Goal: Information Seeking & Learning: Learn about a topic

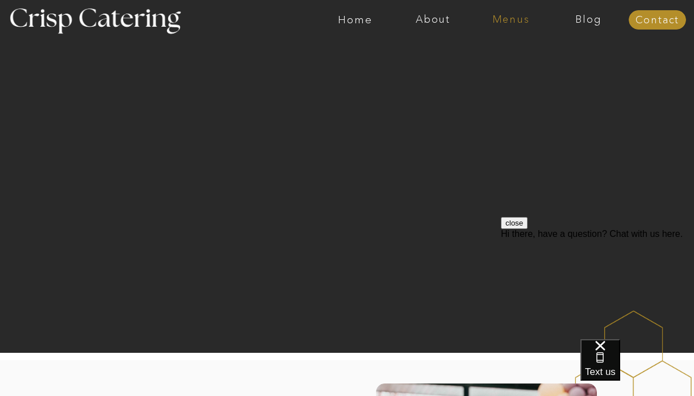
click at [506, 23] on nav "Menus" at bounding box center [511, 19] width 78 height 11
click at [476, 68] on nav "Winter (Sep-Feb)" at bounding box center [510, 66] width 93 height 11
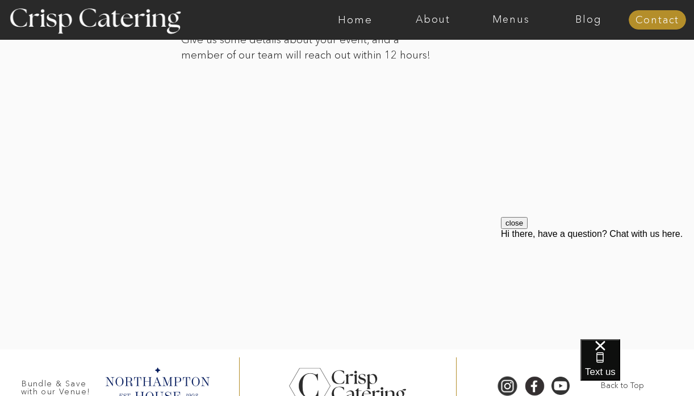
scroll to position [2664, 0]
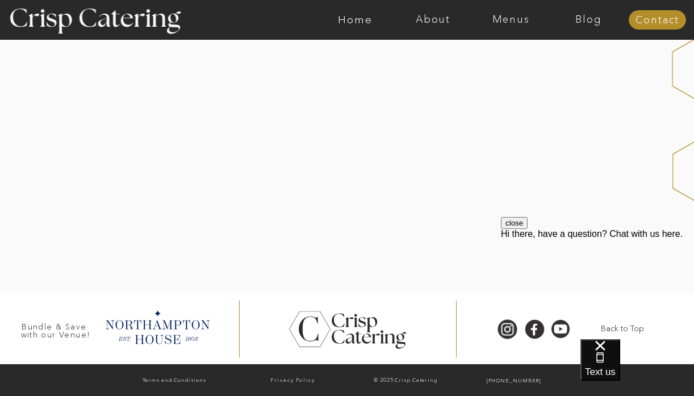
scroll to position [299, 0]
click at [506, 20] on nav "Menus" at bounding box center [511, 19] width 78 height 11
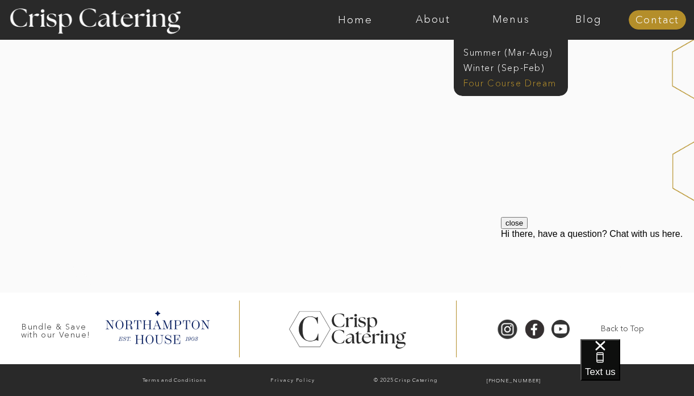
click at [485, 82] on nav "Four Course Dream" at bounding box center [515, 82] width 102 height 11
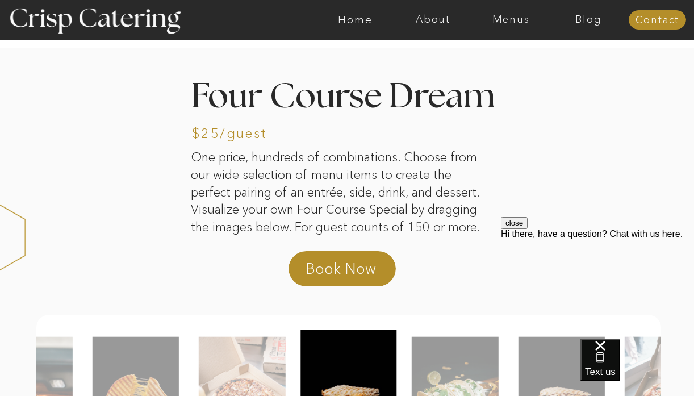
click at [528, 229] on button "close" at bounding box center [514, 223] width 27 height 12
click at [514, 20] on nav "Menus" at bounding box center [511, 19] width 78 height 11
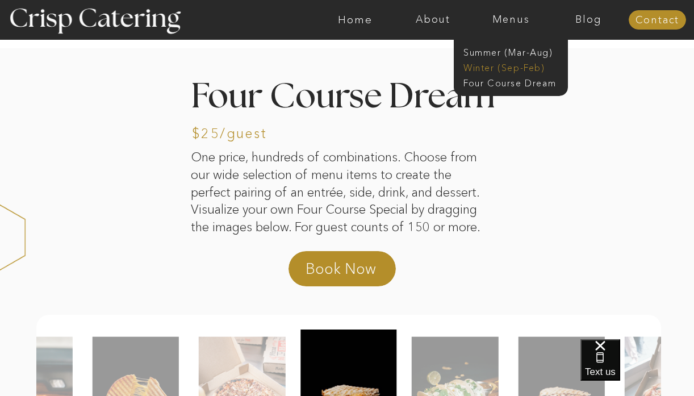
click at [470, 65] on nav "Winter (Sep-Feb)" at bounding box center [510, 66] width 93 height 11
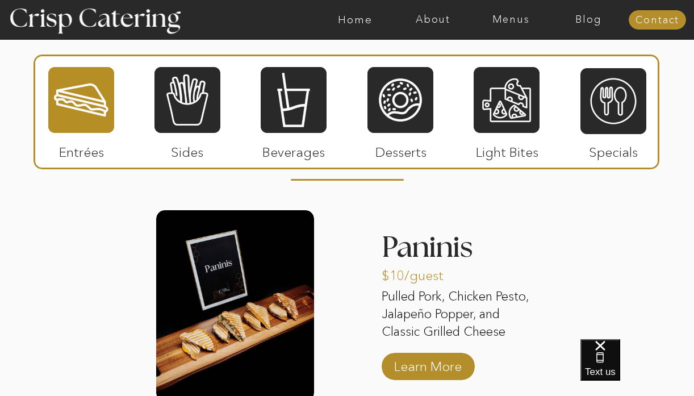
scroll to position [1376, 0]
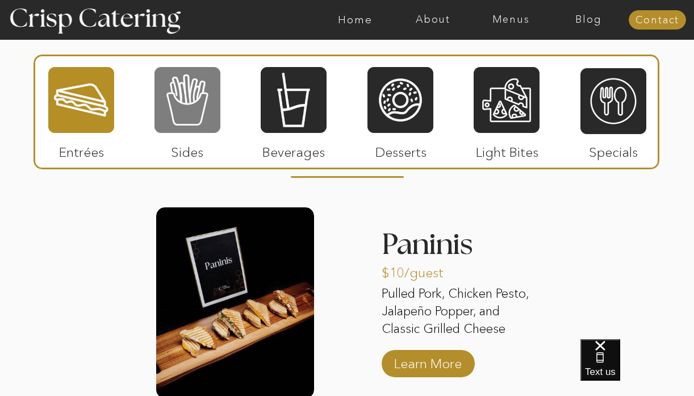
click at [188, 103] on div at bounding box center [188, 100] width 66 height 68
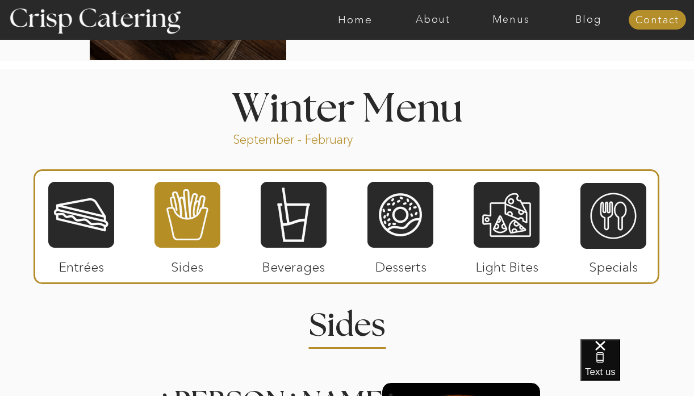
scroll to position [1192, 0]
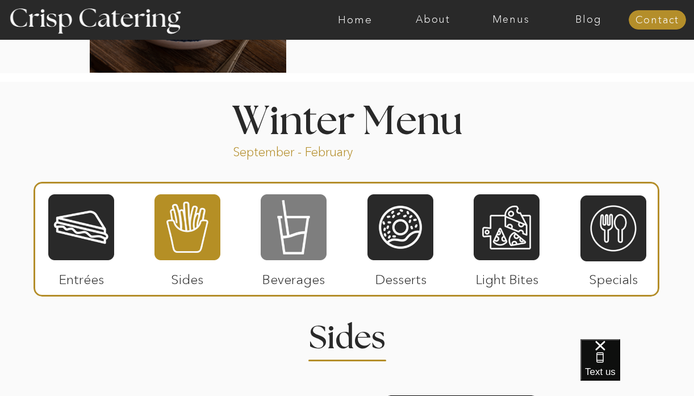
click at [276, 225] on div at bounding box center [294, 227] width 66 height 68
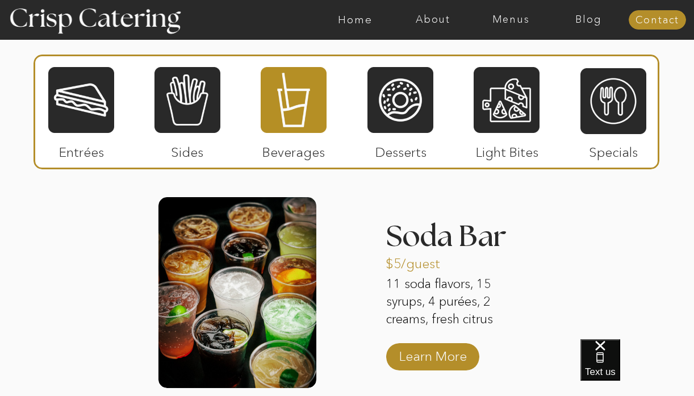
scroll to position [1392, 0]
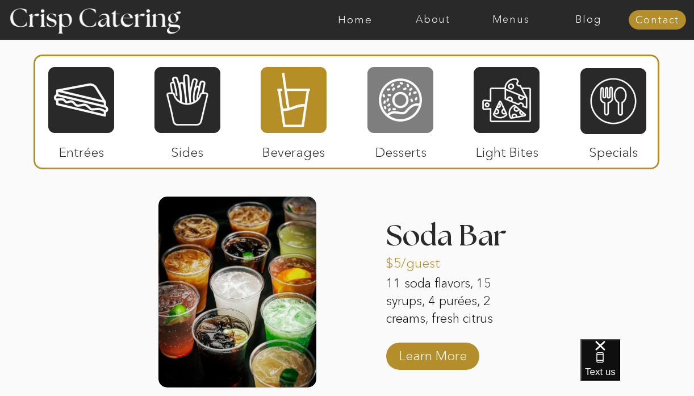
click at [389, 111] on div at bounding box center [401, 100] width 66 height 68
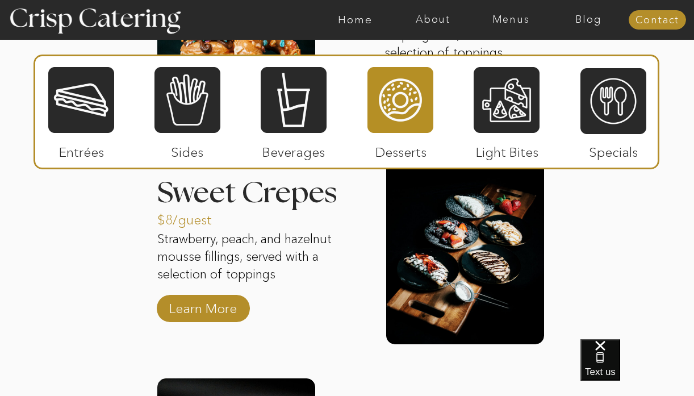
scroll to position [1660, 0]
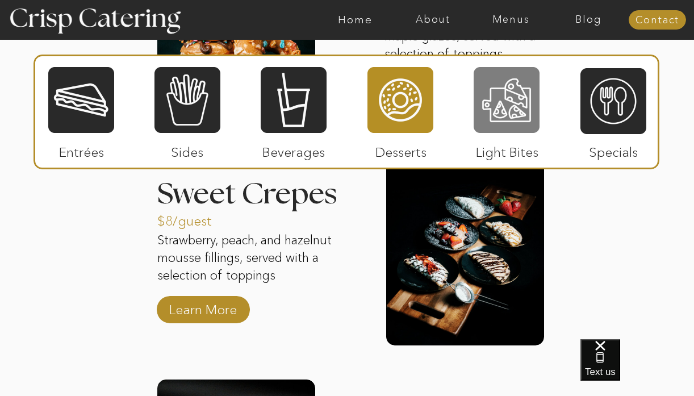
click at [501, 100] on div at bounding box center [507, 100] width 66 height 68
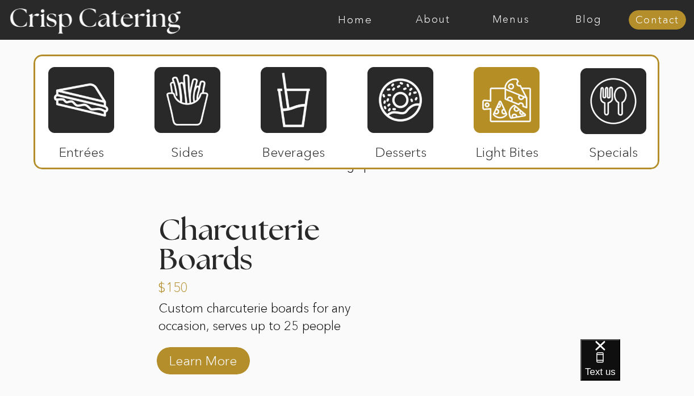
scroll to position [1406, 0]
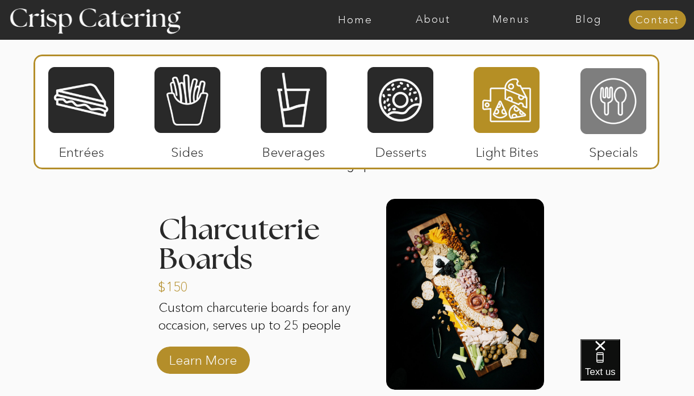
click at [614, 112] on div at bounding box center [614, 101] width 66 height 68
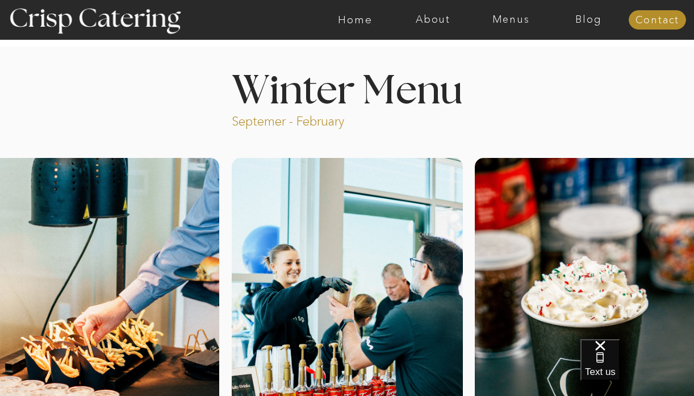
scroll to position [0, 0]
